Goal: Task Accomplishment & Management: Check status

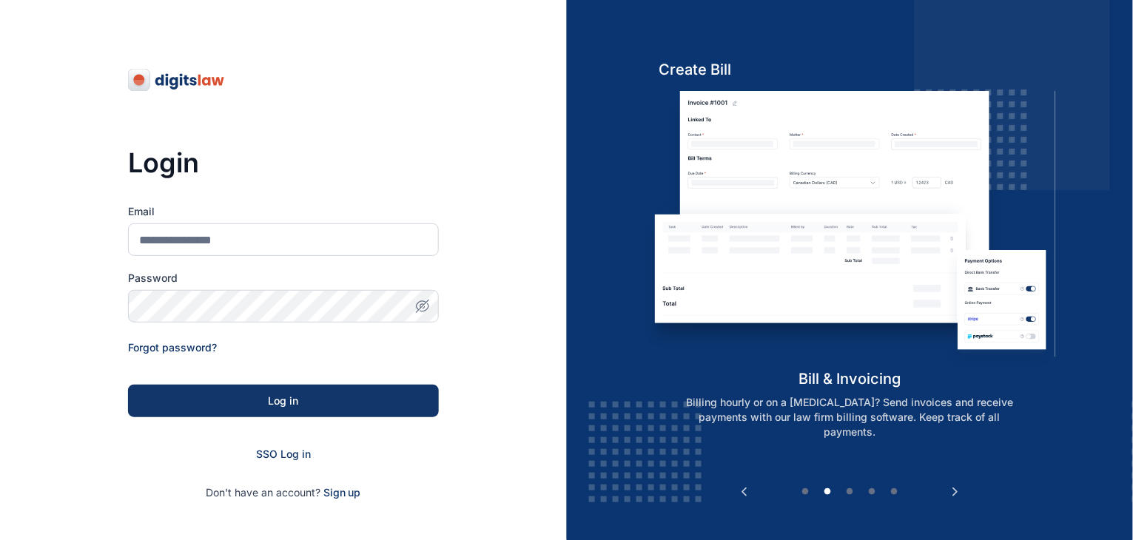
click at [454, 354] on div "Login Email Password Forgot password? Log in SSO Log in Don't have an account? …" at bounding box center [283, 337] width 567 height 675
click at [286, 454] on span "SSO Log in" at bounding box center [283, 454] width 55 height 13
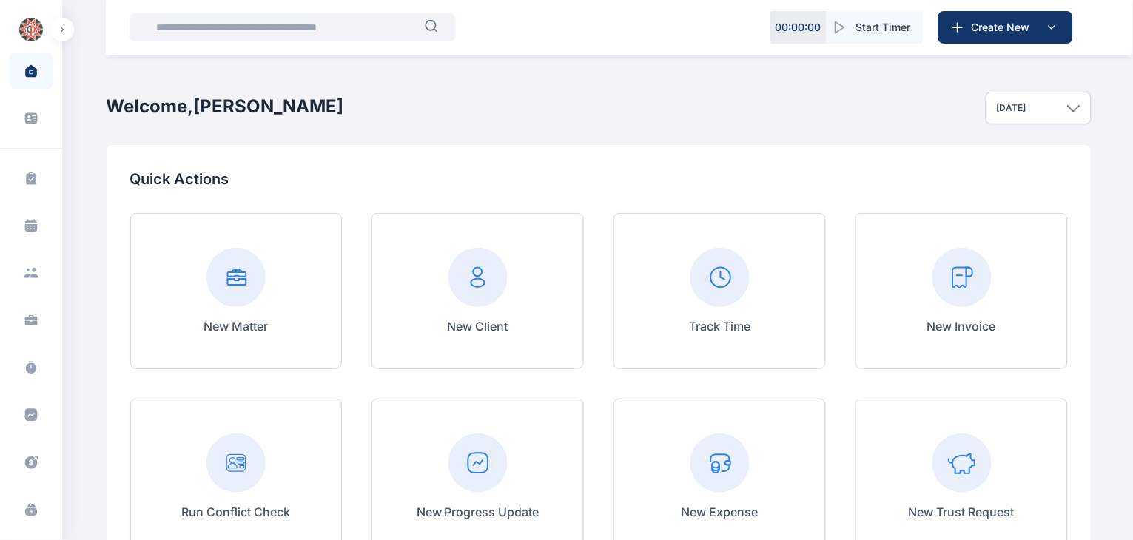
click at [351, 27] on input "text" at bounding box center [286, 28] width 278 height 30
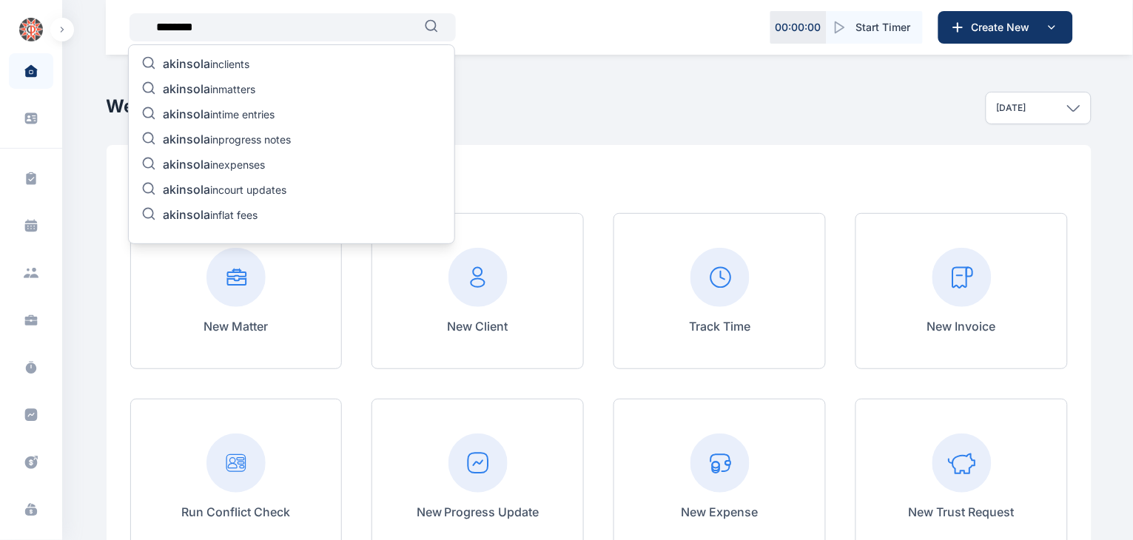
type input "********"
click at [236, 87] on p "akinsola in matters" at bounding box center [209, 90] width 93 height 18
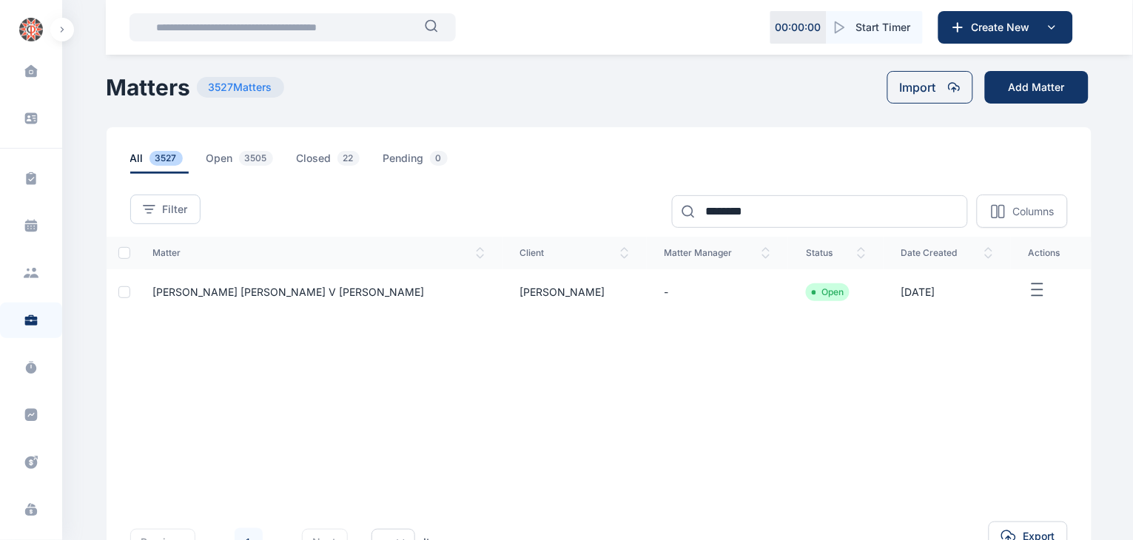
click at [279, 290] on span "Mr Olutoye Akinsola v Mrs Titilayo Akinsola" at bounding box center [288, 292] width 272 height 13
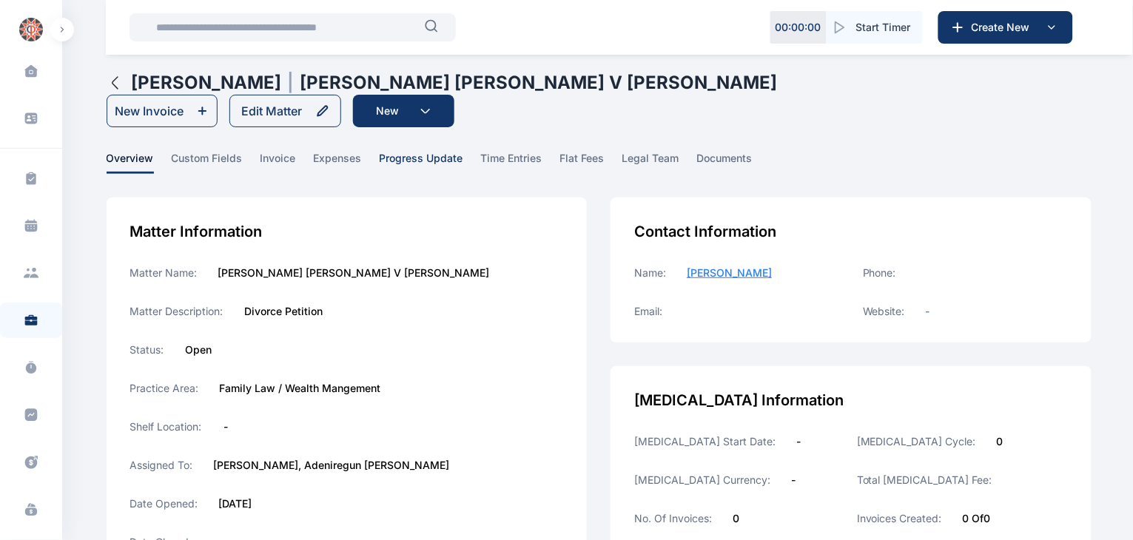
click at [430, 151] on span "progress update" at bounding box center [422, 162] width 84 height 23
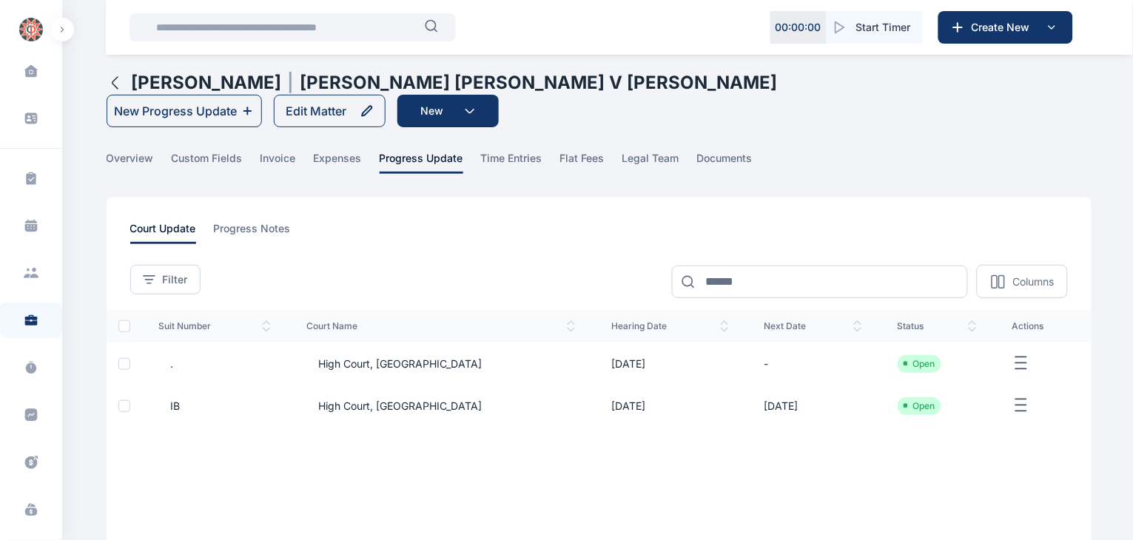
click at [356, 357] on span "High Court, Ibadan" at bounding box center [393, 364] width 175 height 15
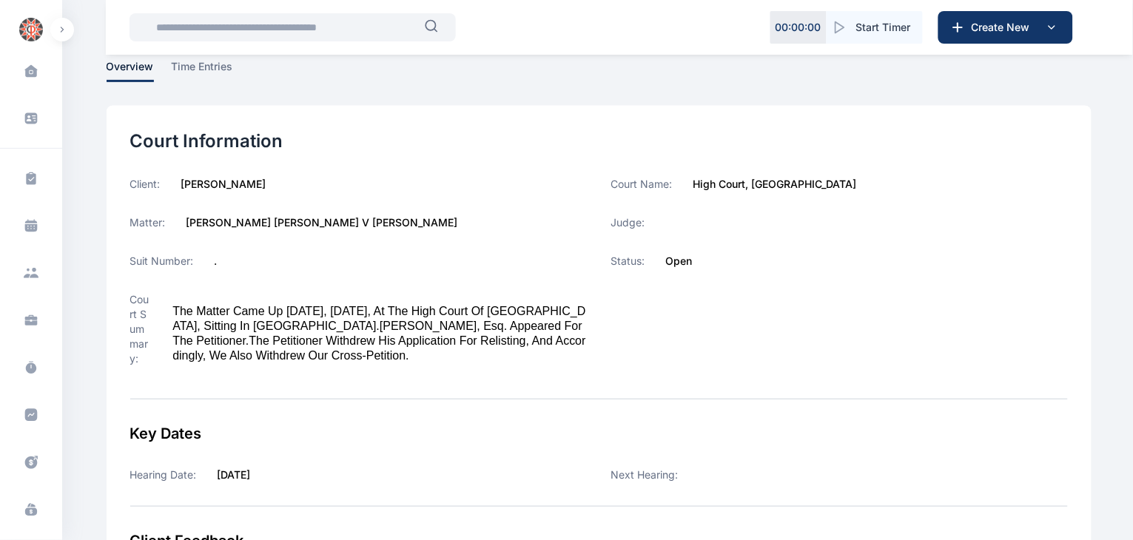
scroll to position [73, 0]
